Goal: Information Seeking & Learning: Learn about a topic

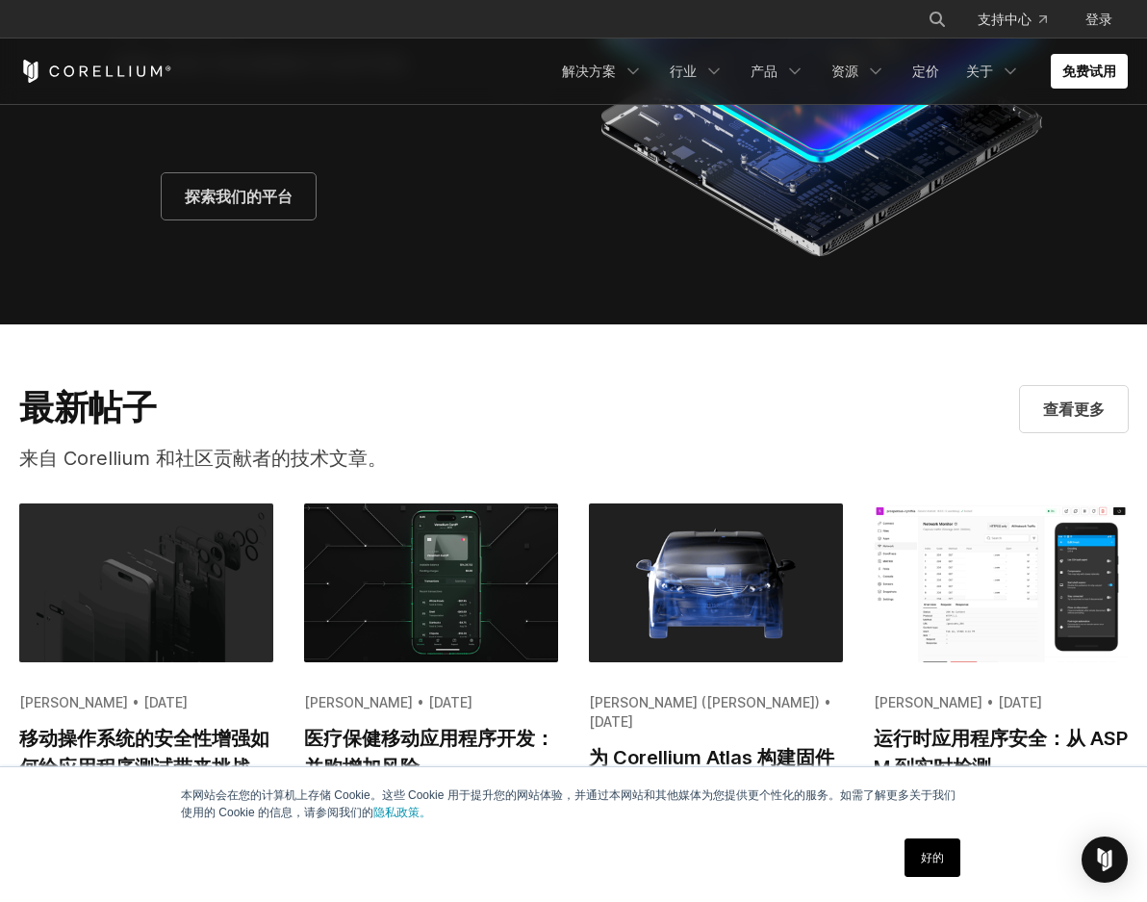
scroll to position [3754, 0]
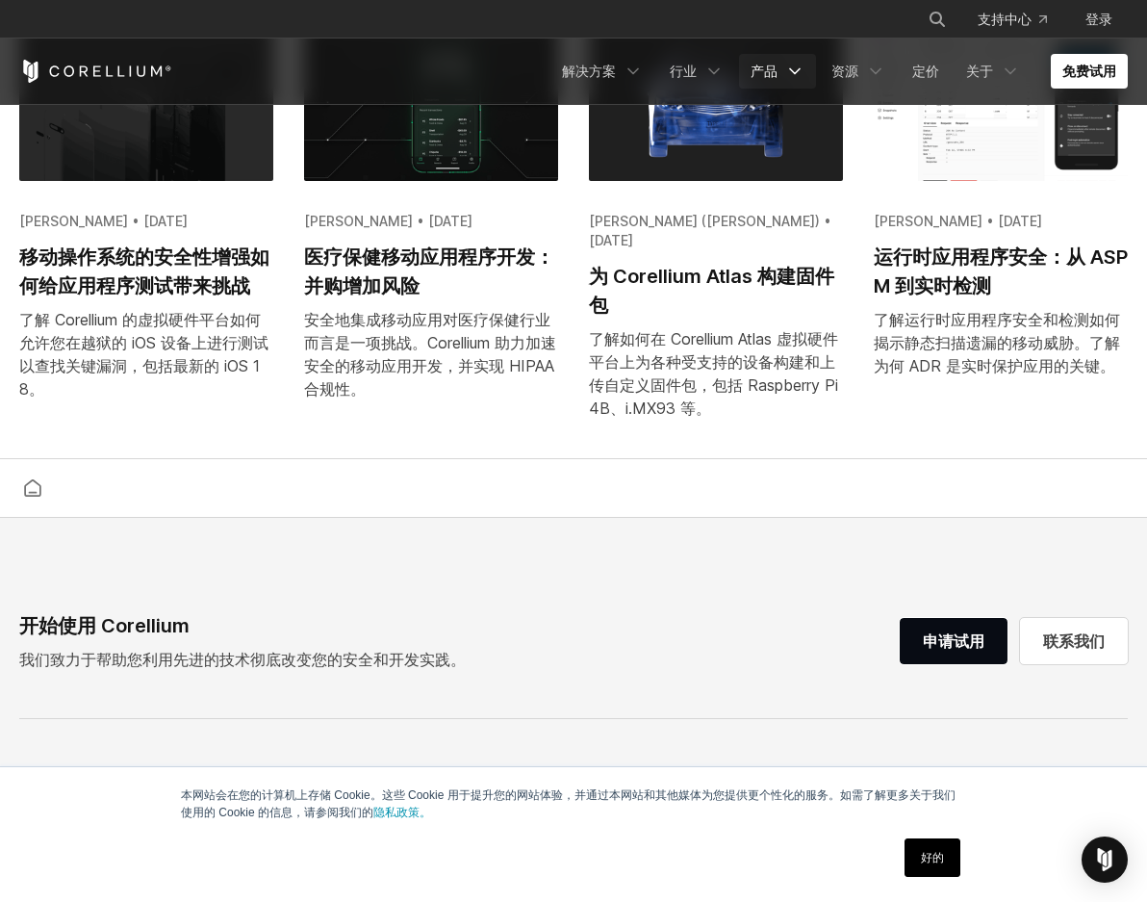
click at [772, 68] on font "产品" at bounding box center [764, 71] width 27 height 16
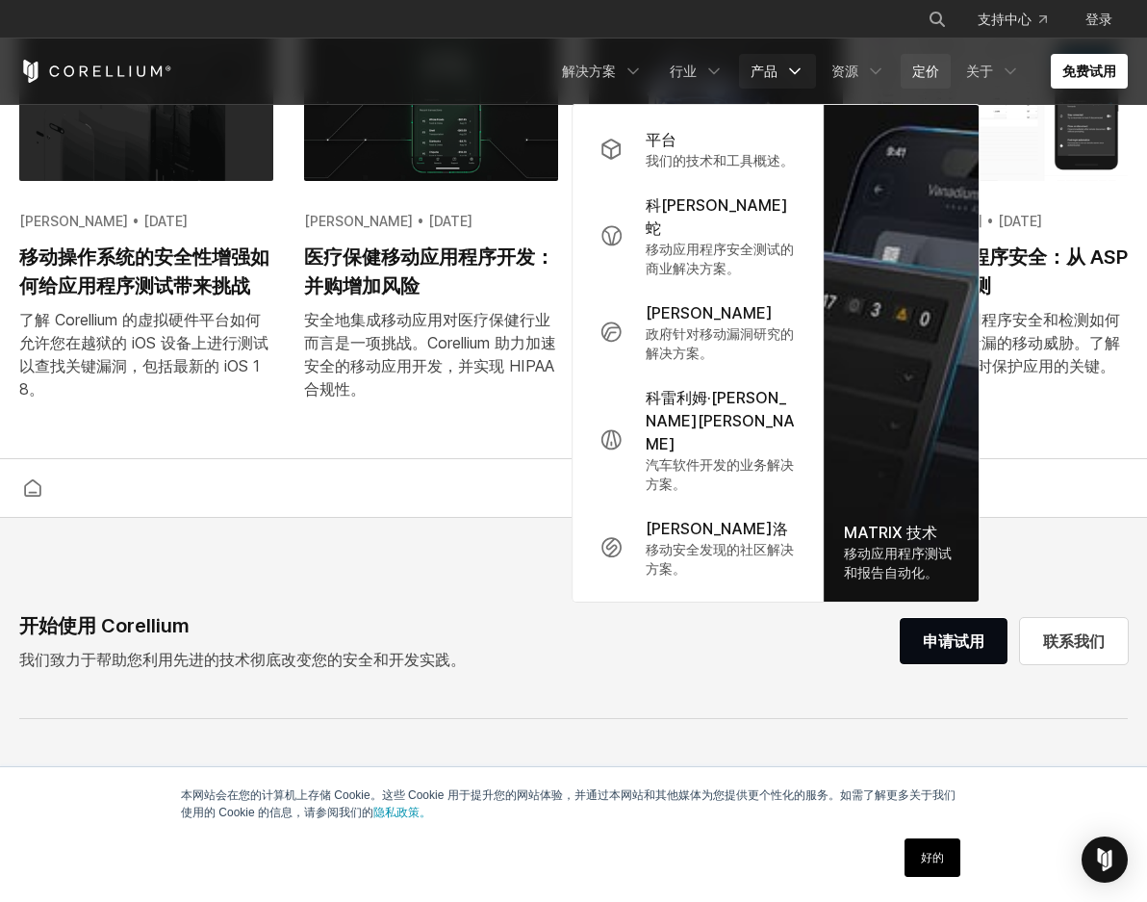
click at [923, 80] on font "定价" at bounding box center [925, 71] width 27 height 19
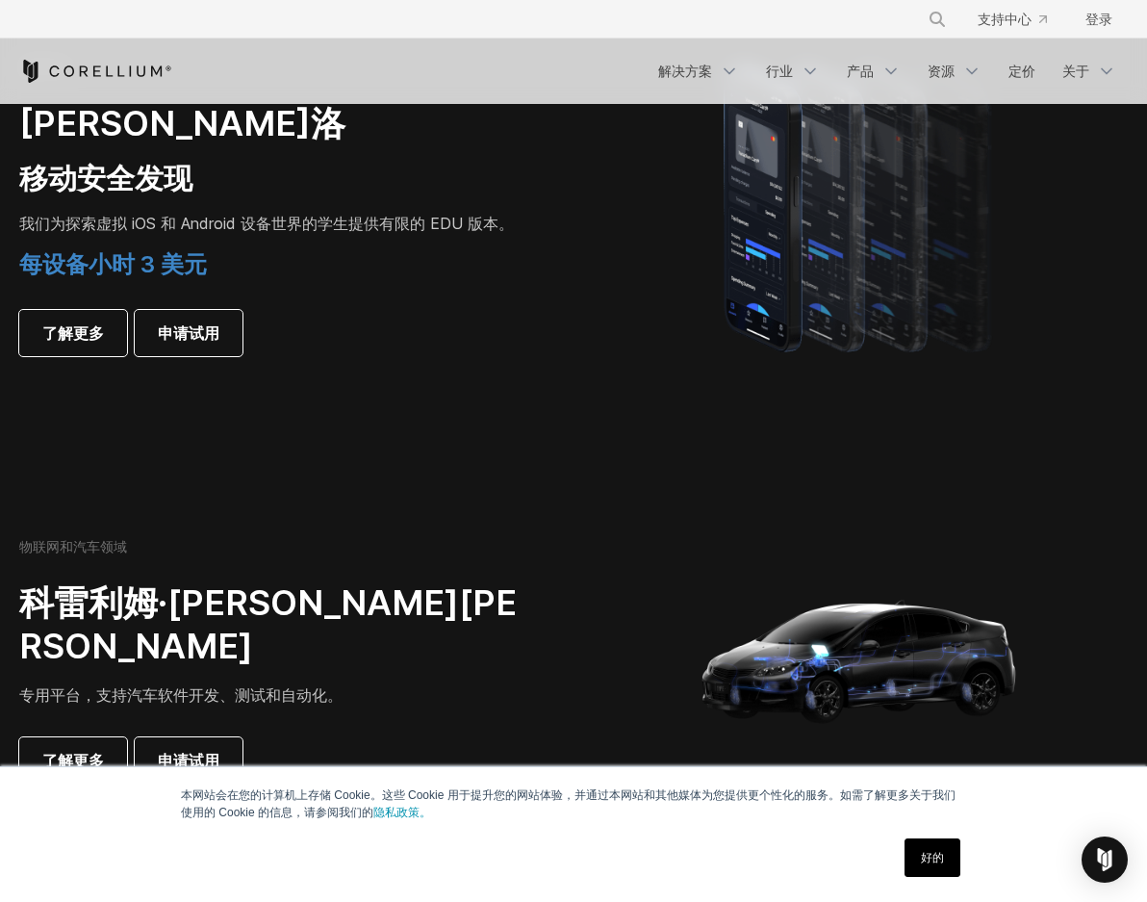
scroll to position [1444, 0]
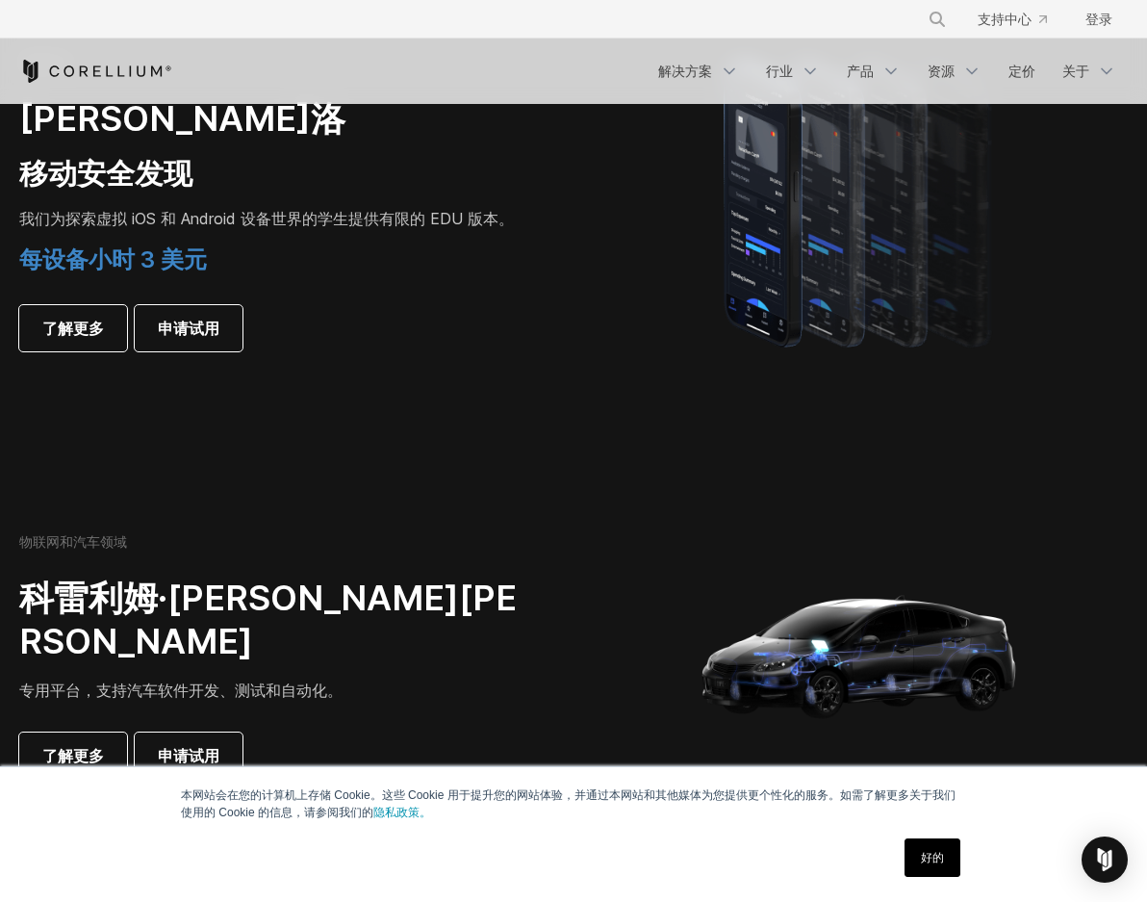
click at [915, 858] on link "好的" at bounding box center [933, 857] width 56 height 39
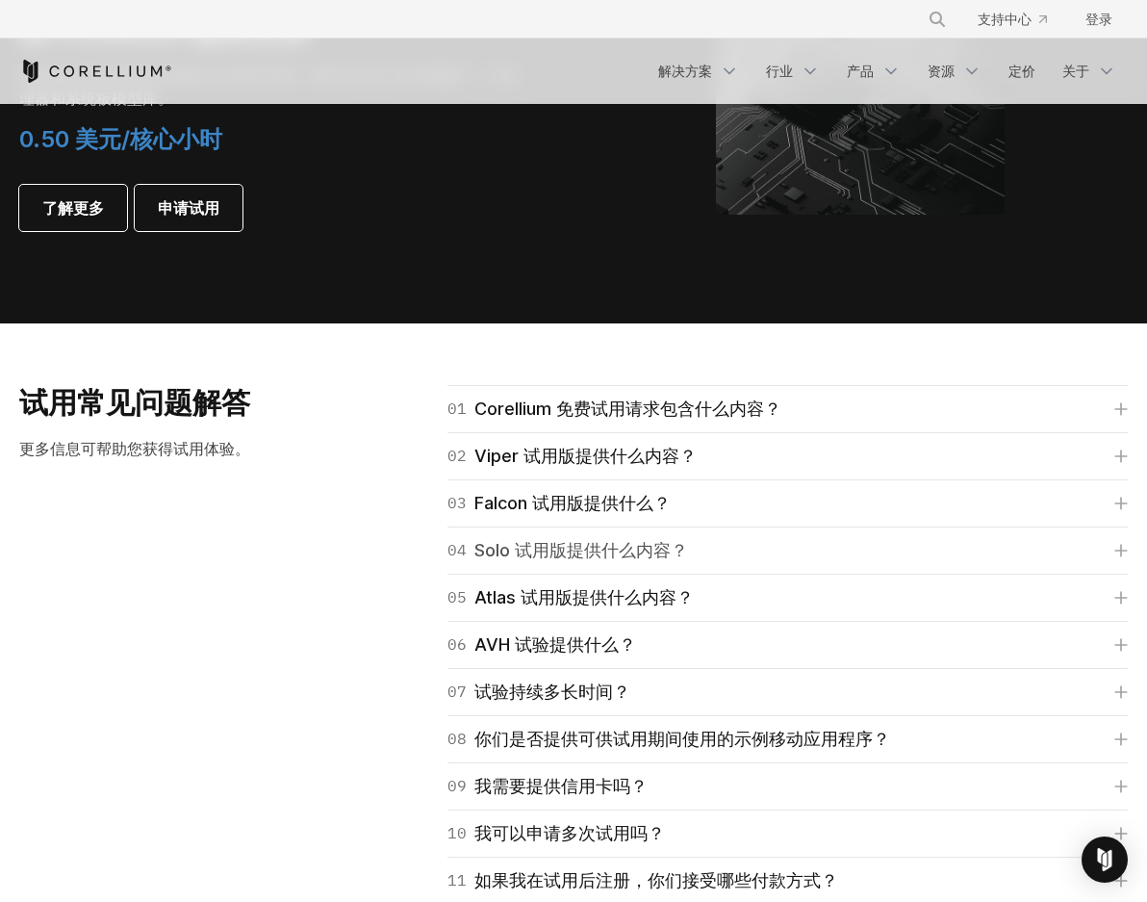
scroll to position [2503, 0]
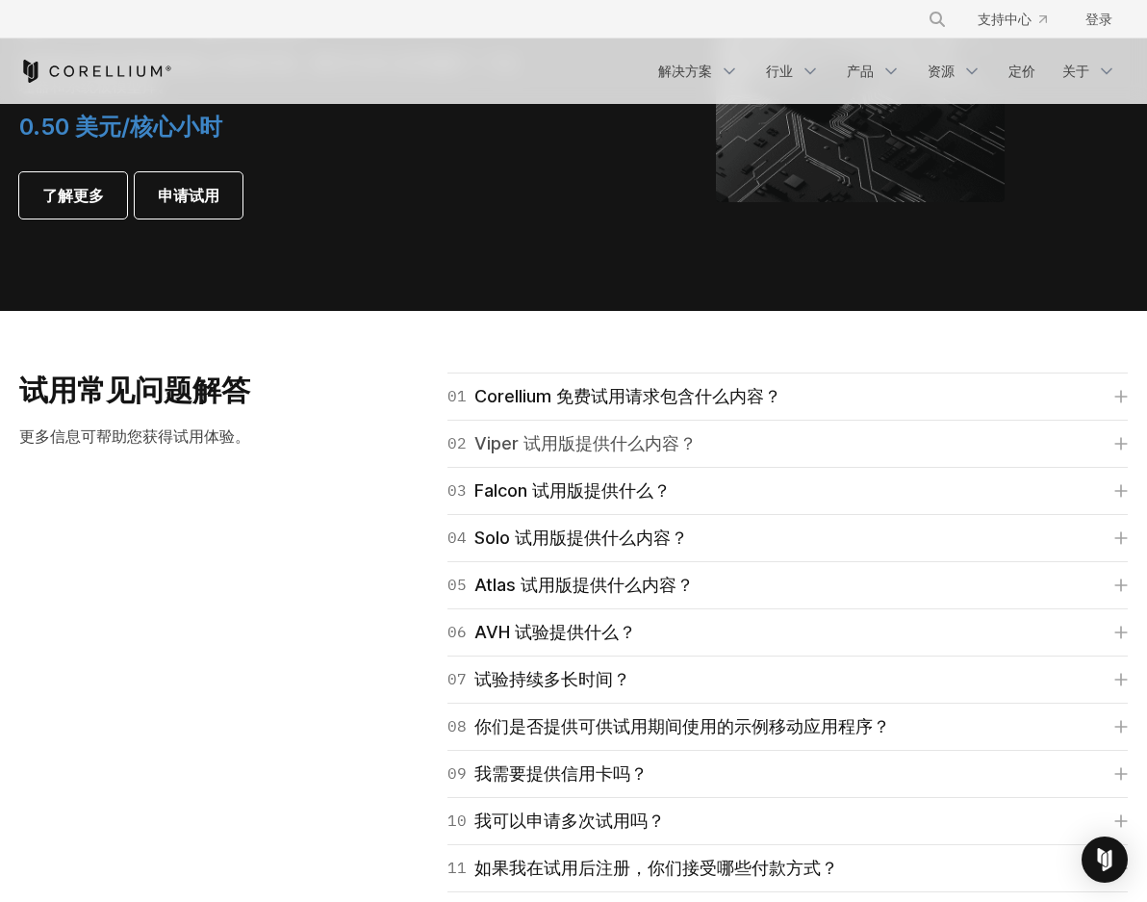
click at [646, 452] on font "Viper 试用版提供什么内容？" at bounding box center [586, 443] width 222 height 20
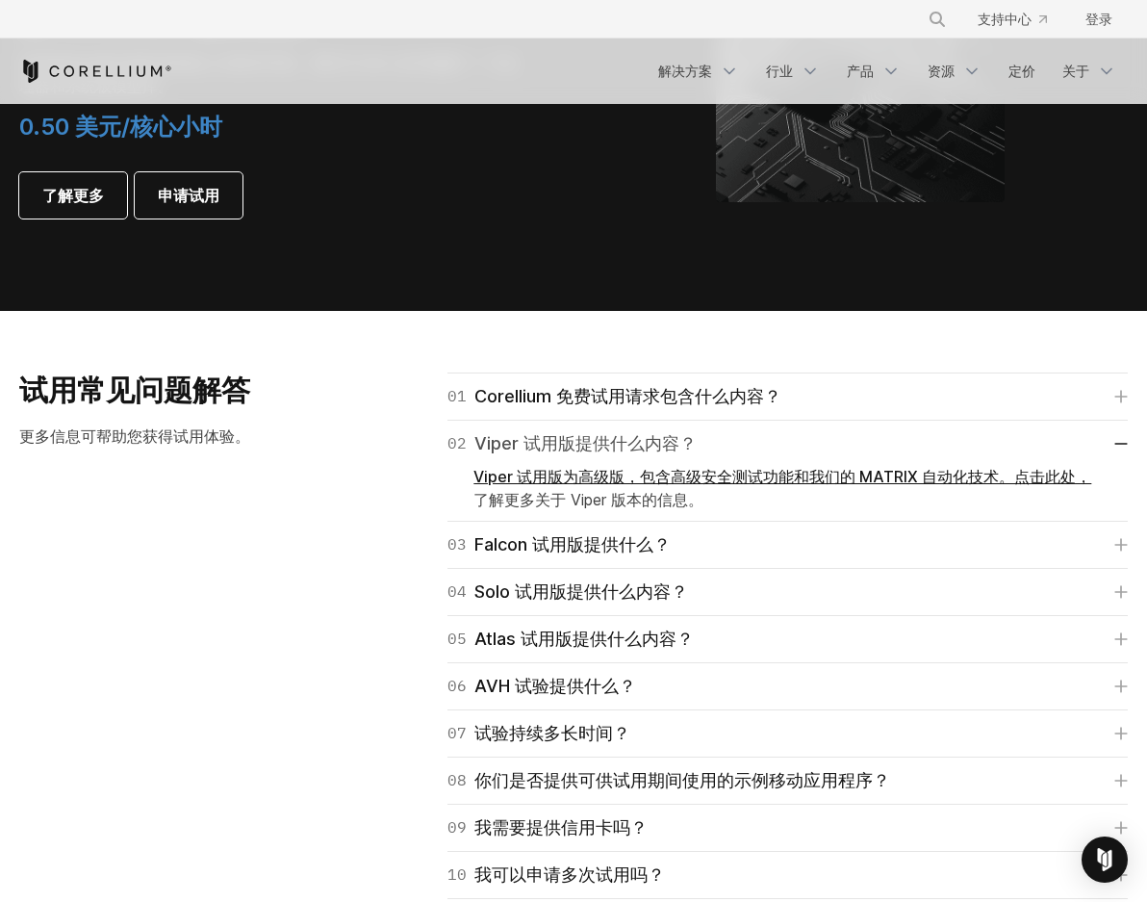
click at [646, 452] on font "Viper 试用版提供什么内容？" at bounding box center [586, 443] width 222 height 20
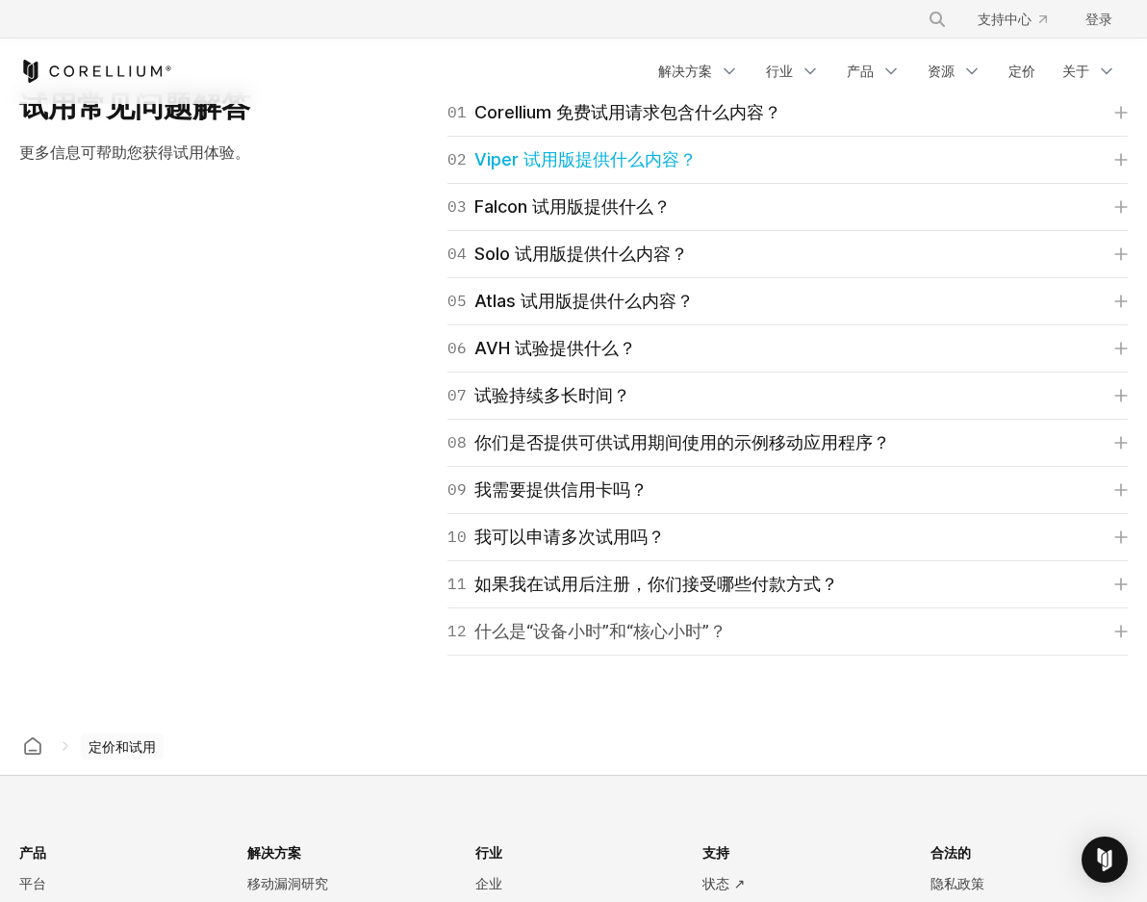
scroll to position [2791, 0]
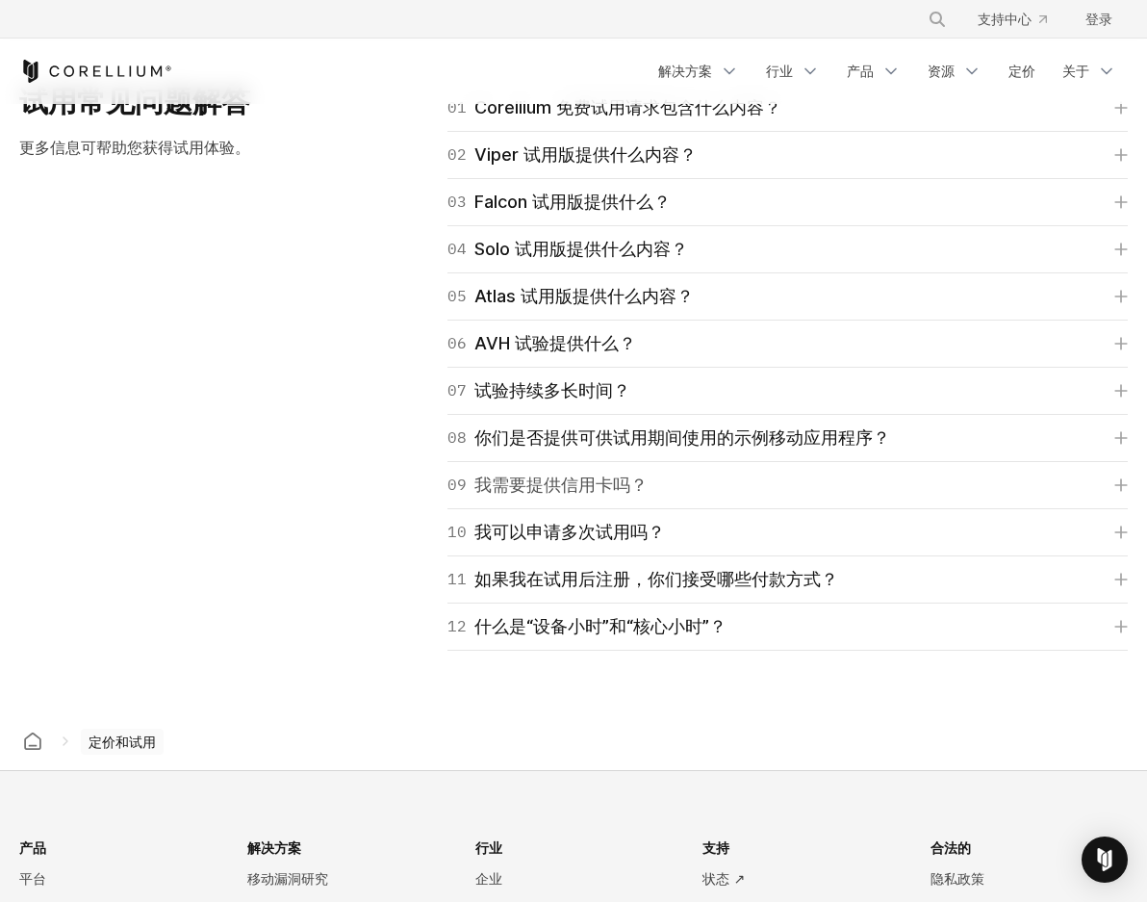
click at [678, 491] on link "09 我需要提供信用卡吗？" at bounding box center [788, 485] width 681 height 27
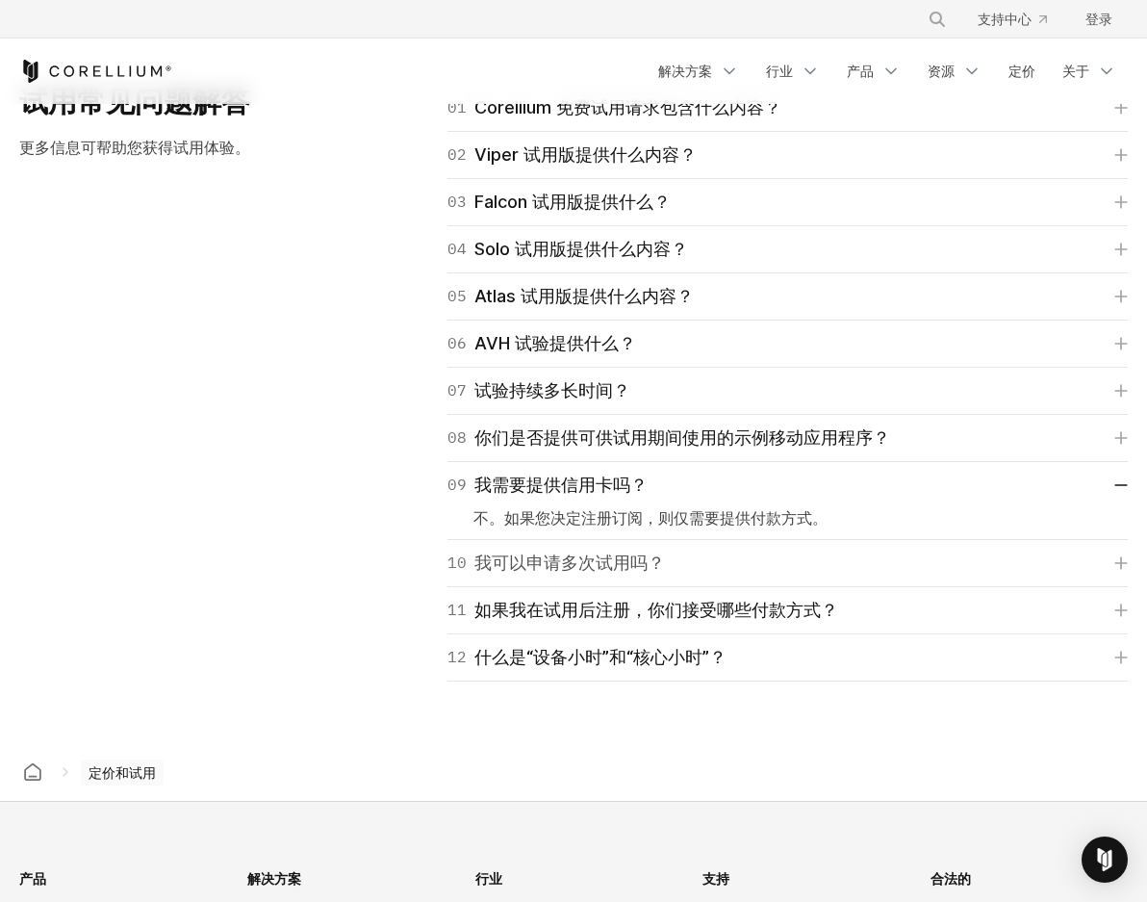
click at [665, 563] on link "10 我可以申请多次试用吗？" at bounding box center [788, 563] width 681 height 27
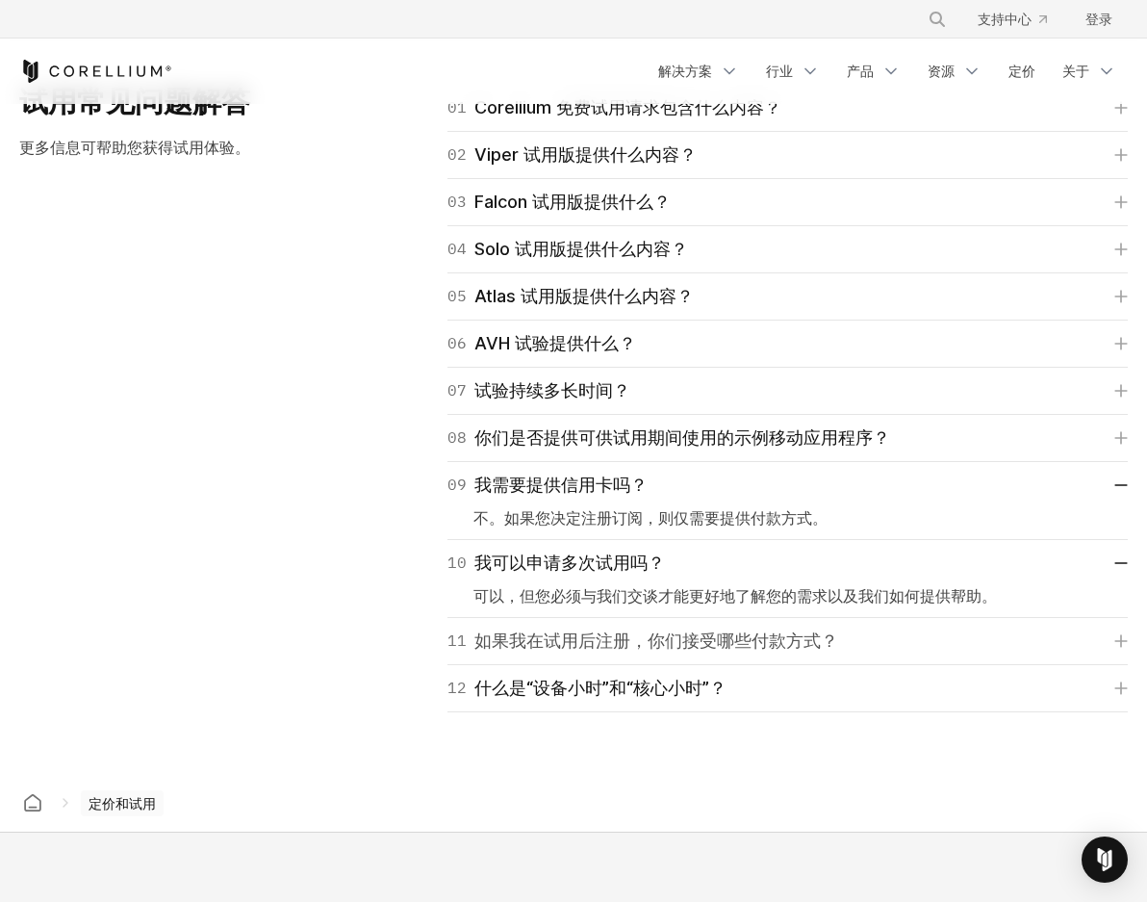
click at [688, 647] on font "如果我在试用后注册，你们接受哪些付款方式？" at bounding box center [657, 640] width 364 height 20
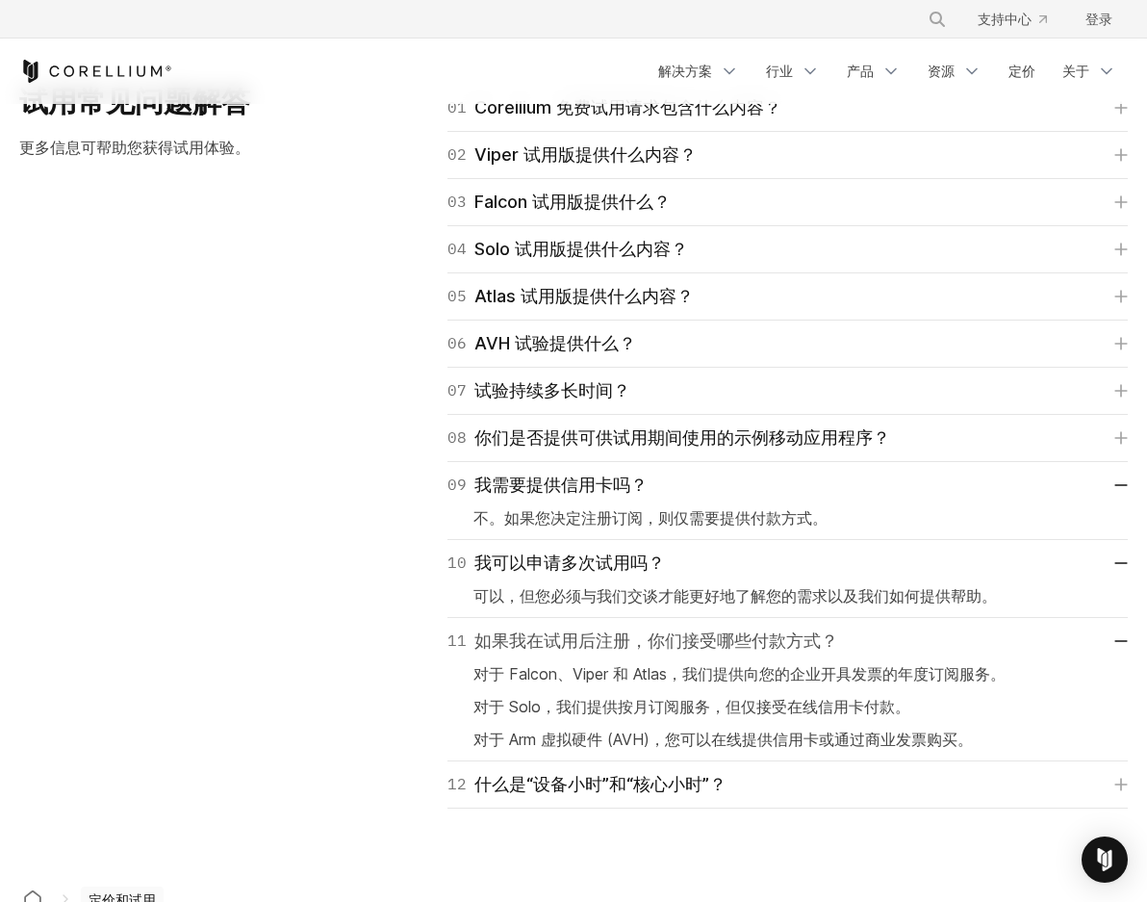
click at [688, 647] on font "如果我在试用后注册，你们接受哪些付款方式？" at bounding box center [657, 640] width 364 height 20
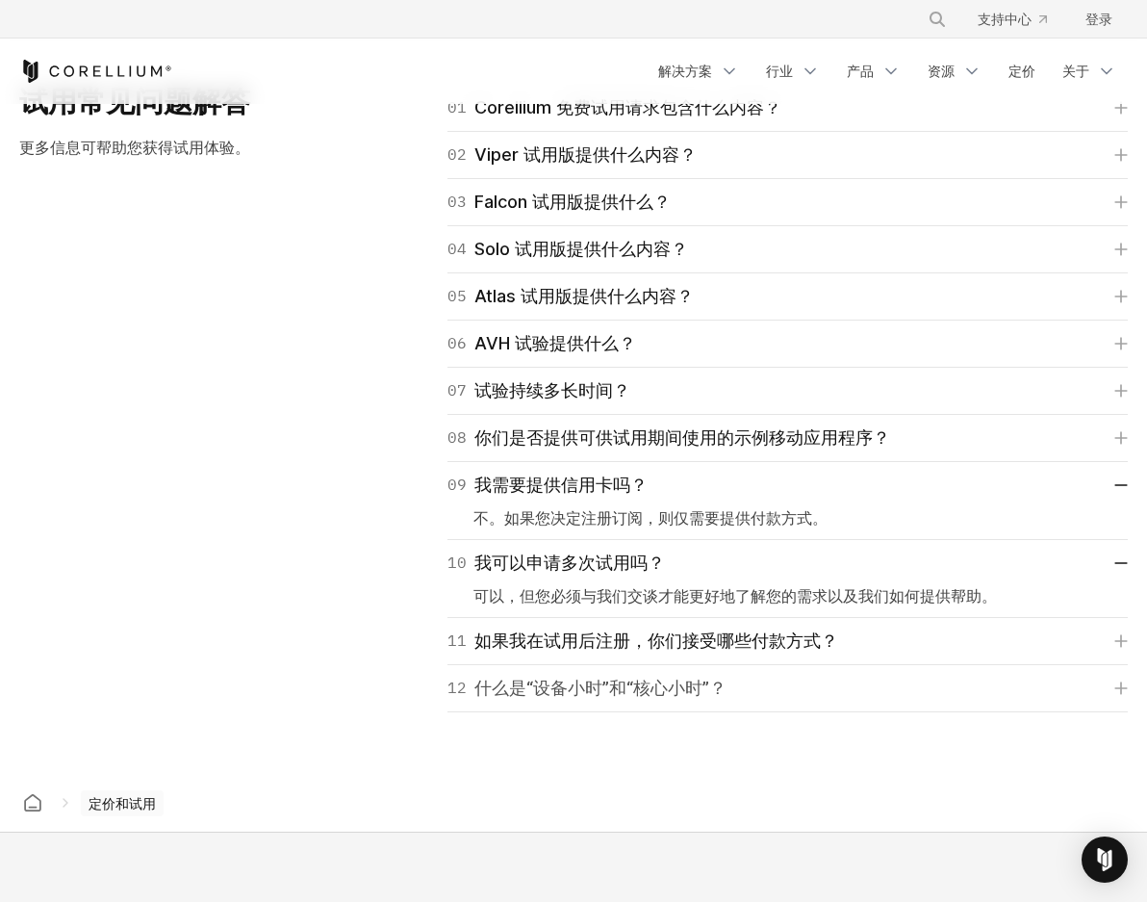
click at [669, 685] on font "什么是“设备小时”和“核心小时”？" at bounding box center [601, 688] width 252 height 20
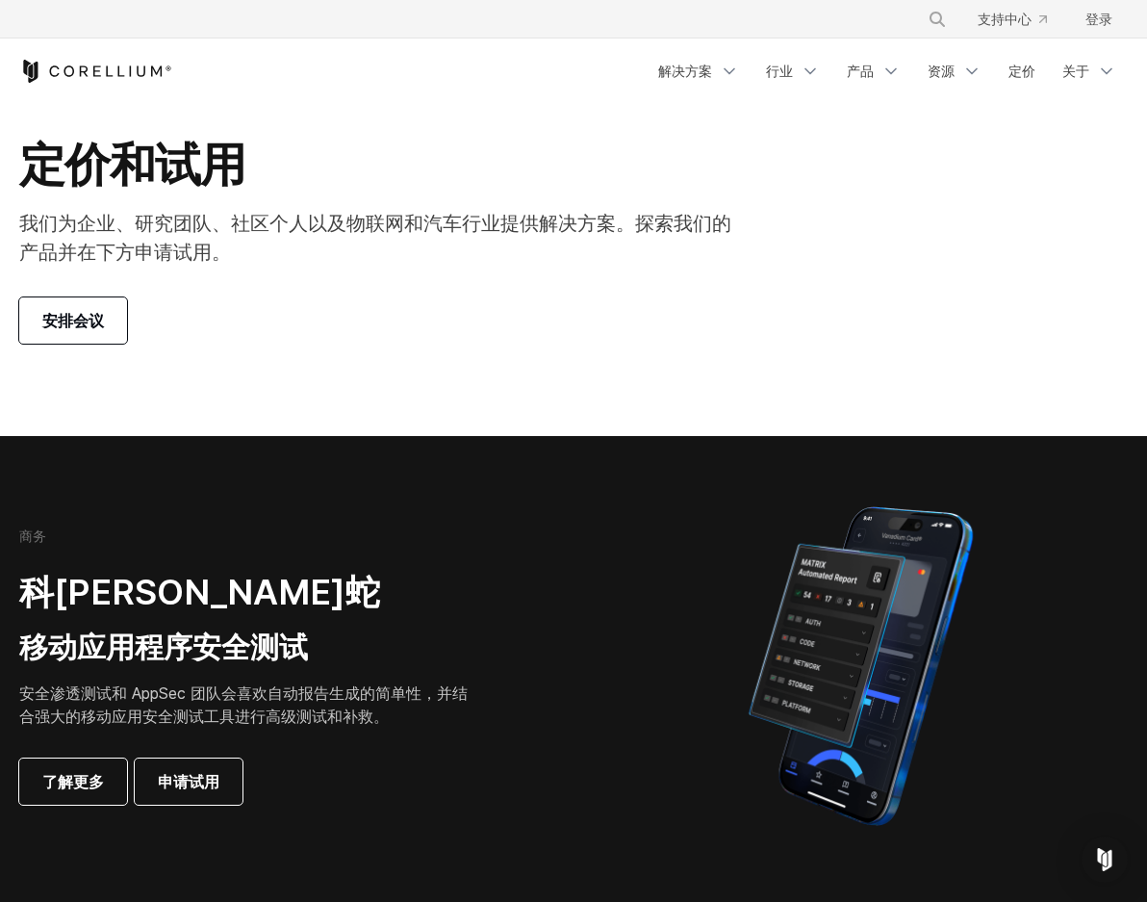
scroll to position [0, 0]
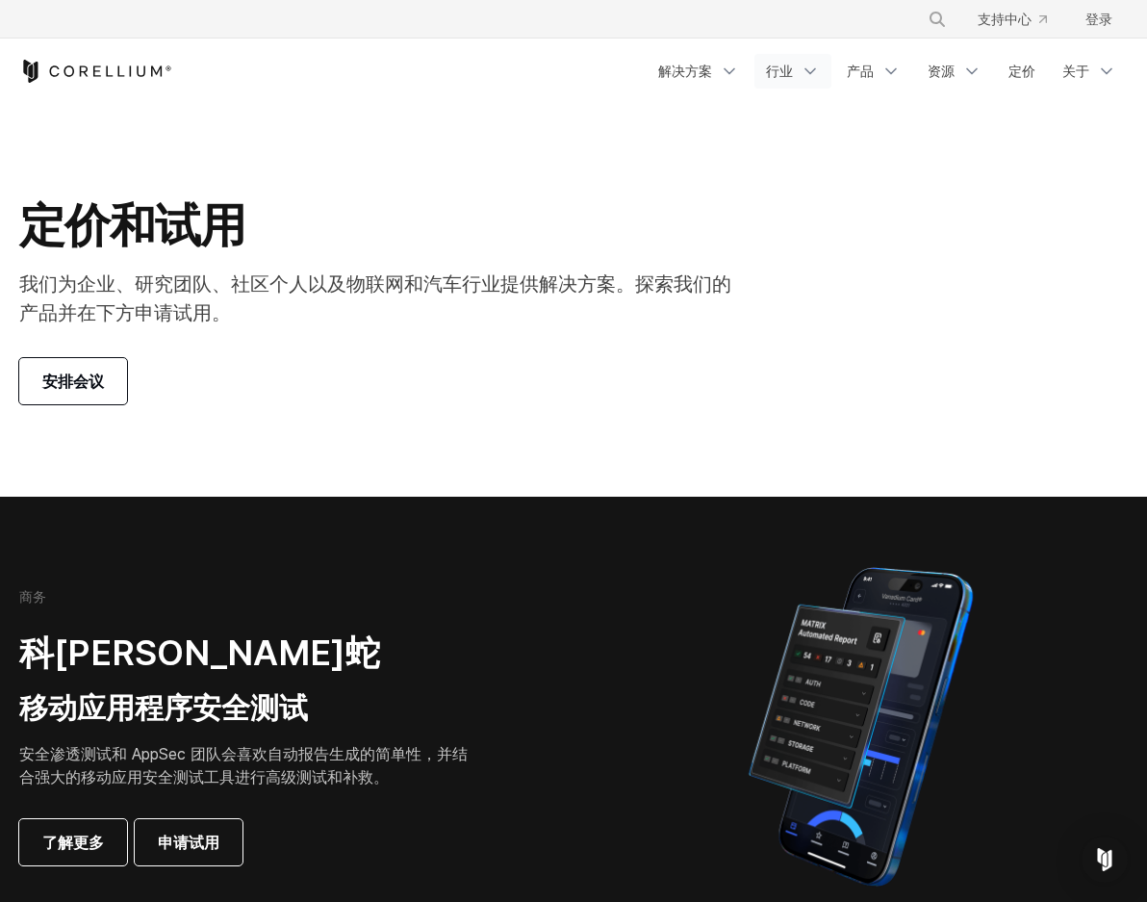
click at [805, 74] on icon "导航菜单" at bounding box center [810, 71] width 19 height 19
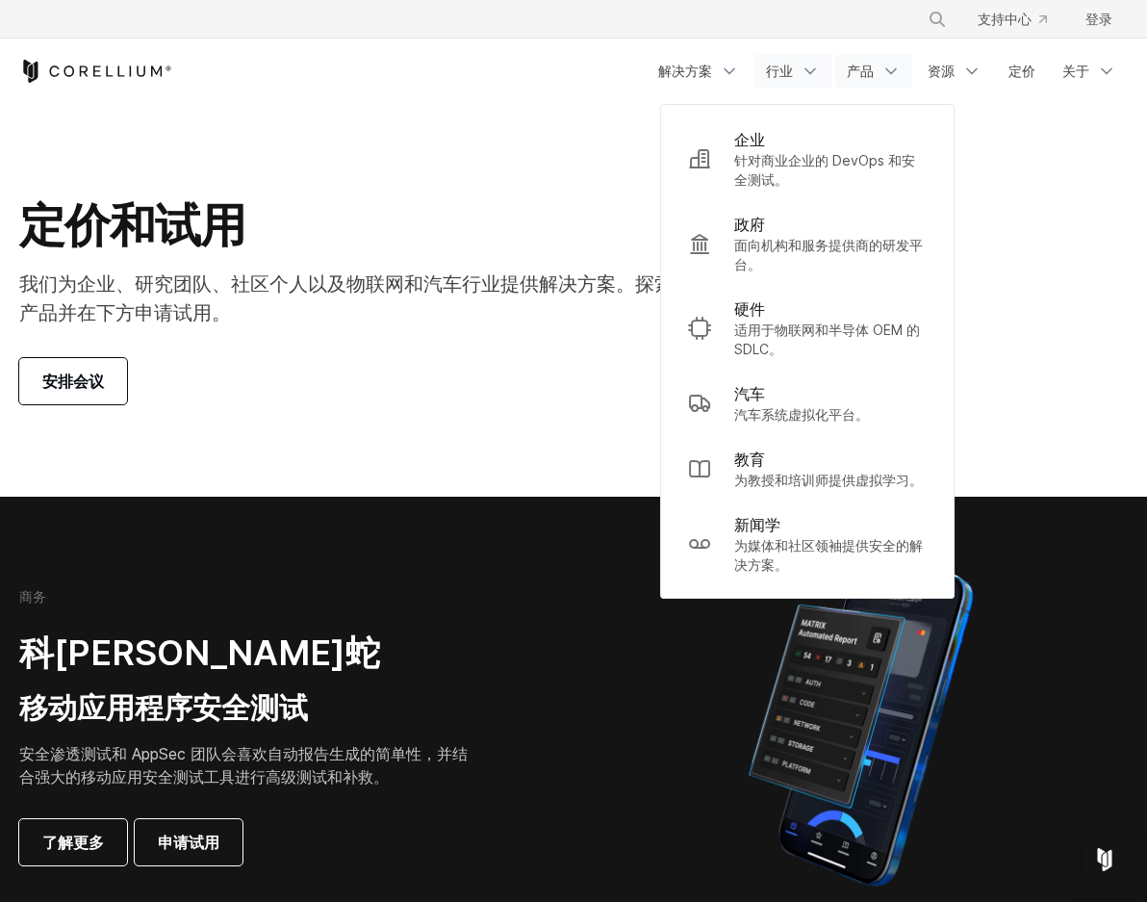
click at [866, 72] on font "产品" at bounding box center [860, 71] width 27 height 16
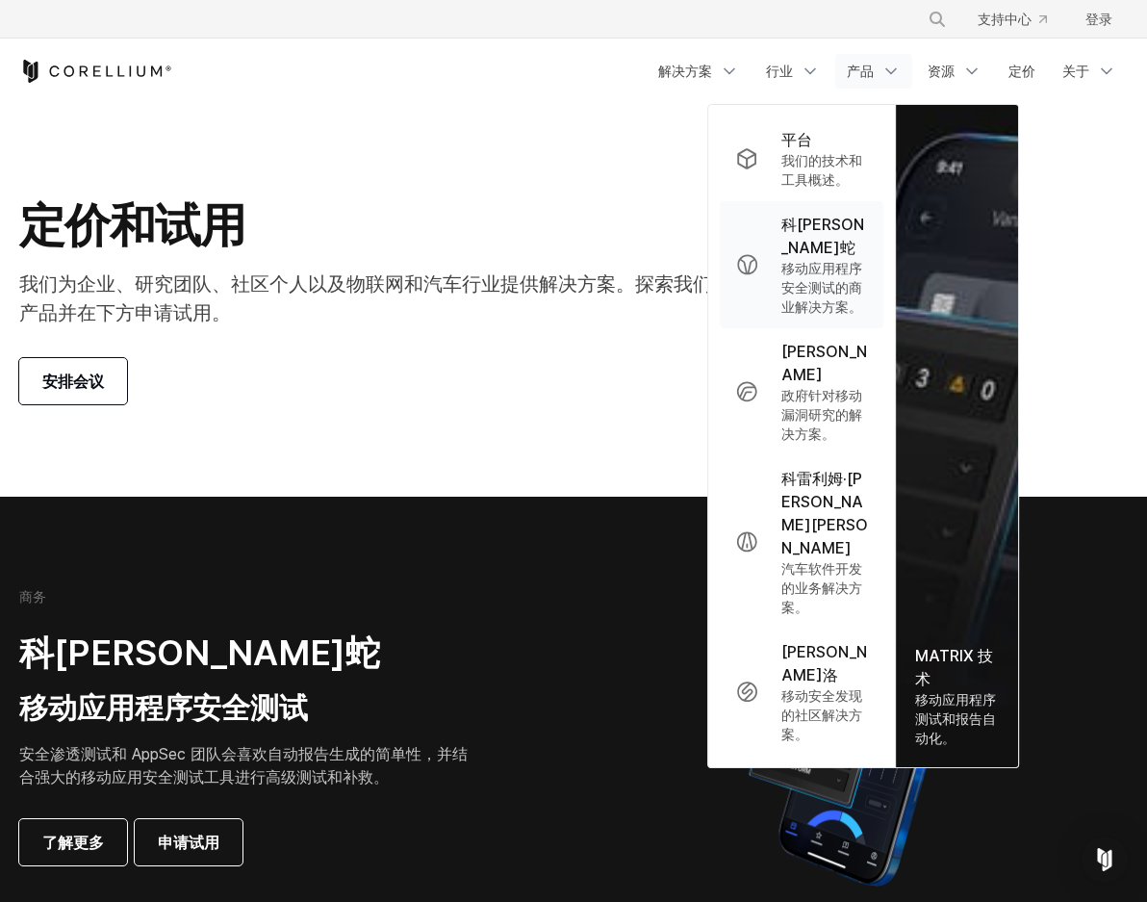
click at [849, 259] on font "科[PERSON_NAME]蛇" at bounding box center [825, 236] width 87 height 46
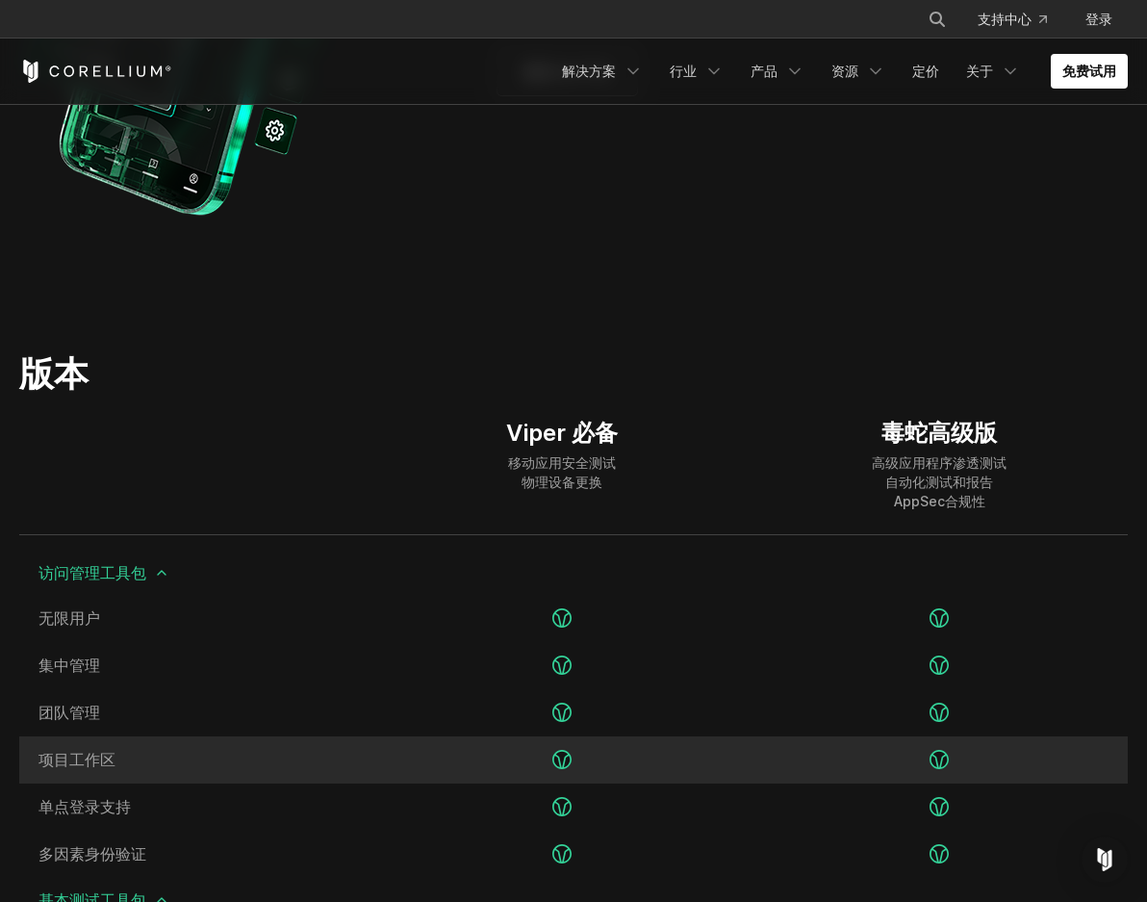
scroll to position [1631, 0]
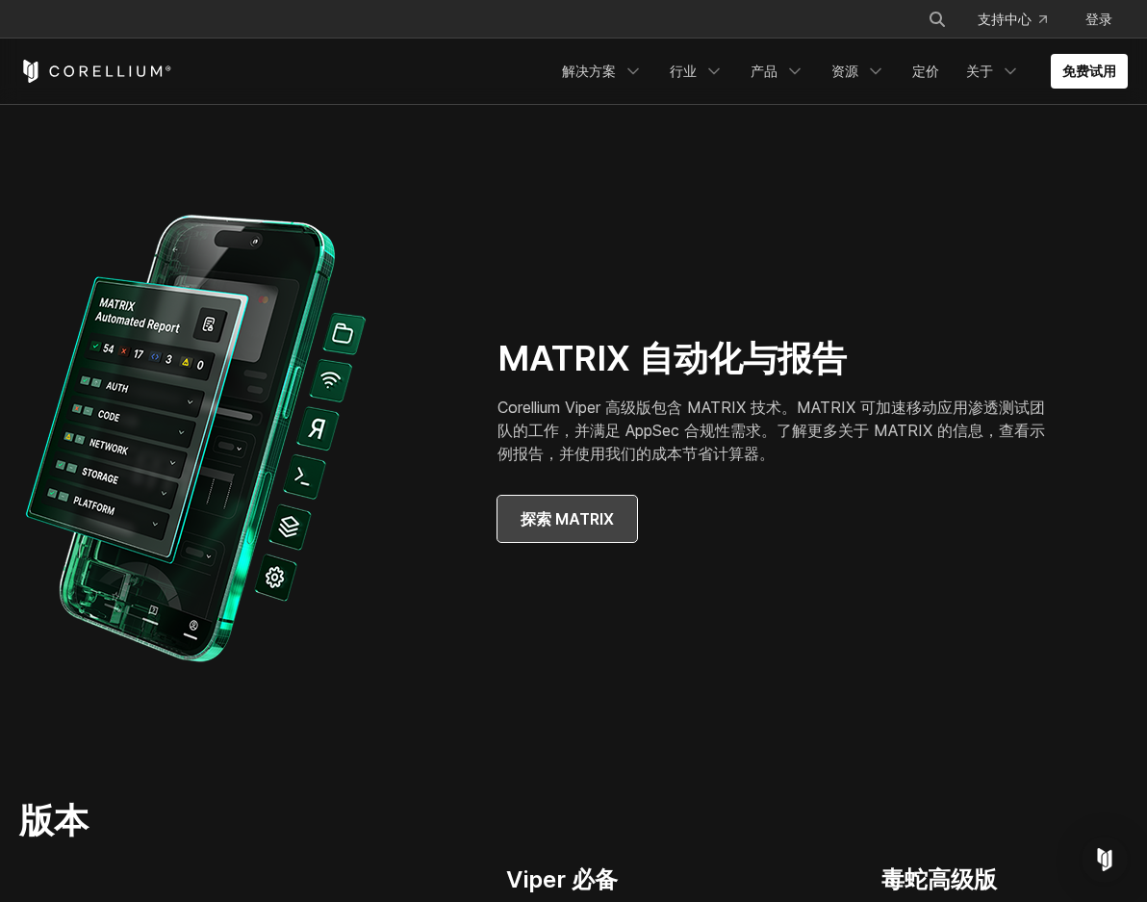
click at [588, 527] on link "探索 MATRIX" at bounding box center [568, 519] width 140 height 46
